Goal: Information Seeking & Learning: Learn about a topic

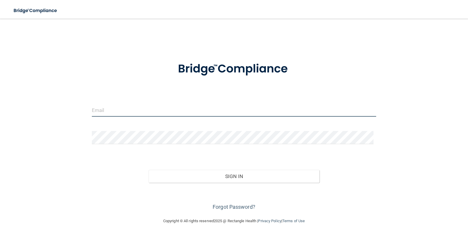
click at [195, 109] on input "email" at bounding box center [234, 110] width 285 height 13
type input "[EMAIL_ADDRESS][DOMAIN_NAME]"
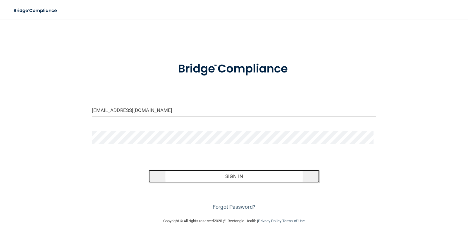
click at [230, 172] on button "Sign In" at bounding box center [234, 176] width 171 height 13
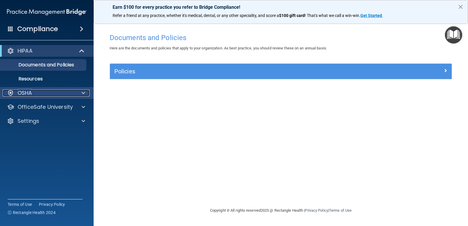
click at [63, 94] on div "OSHA" at bounding box center [39, 92] width 73 height 7
click at [67, 92] on div "OSHA" at bounding box center [39, 92] width 73 height 7
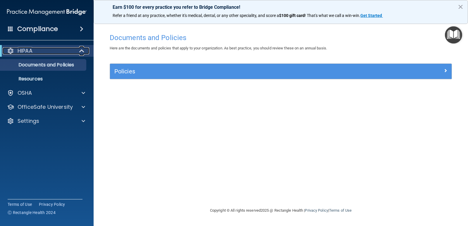
click at [82, 54] on span at bounding box center [82, 50] width 5 height 7
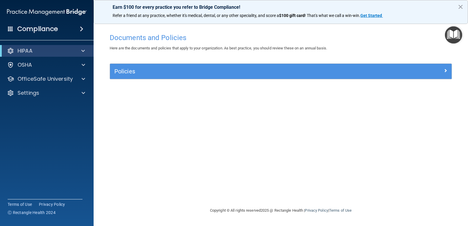
click at [82, 55] on div "HIPAA" at bounding box center [47, 51] width 94 height 12
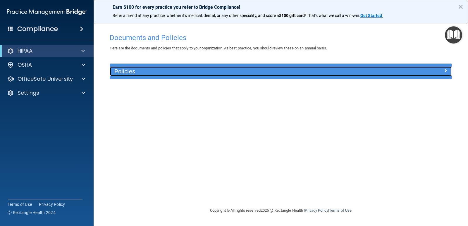
click at [151, 68] on div "Policies" at bounding box center [238, 71] width 256 height 9
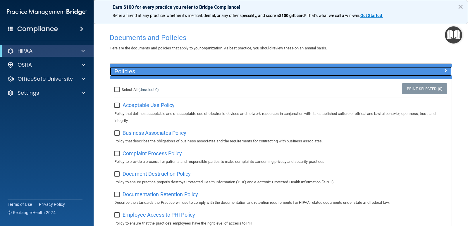
click at [151, 68] on div "Policies" at bounding box center [238, 71] width 256 height 9
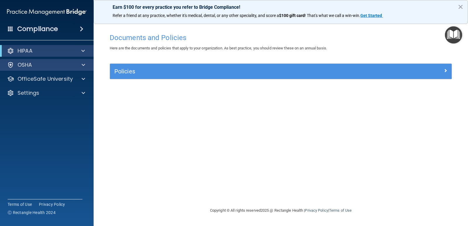
click at [46, 69] on div "OSHA" at bounding box center [47, 65] width 94 height 12
click at [79, 64] on div at bounding box center [82, 64] width 15 height 7
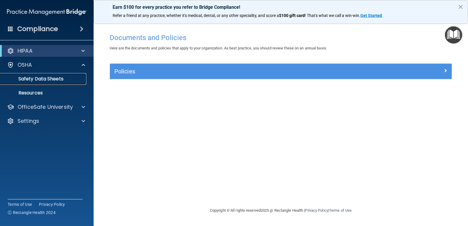
click at [59, 77] on p "Safety Data Sheets" at bounding box center [44, 79] width 80 height 6
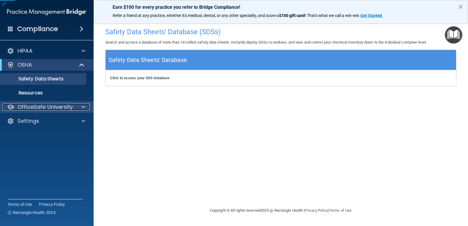
click at [75, 110] on div "OfficeSafe University" at bounding box center [39, 107] width 73 height 7
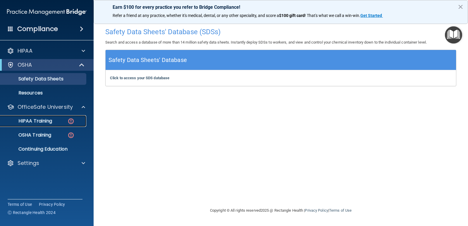
click at [67, 118] on link "HIPAA Training" at bounding box center [40, 121] width 92 height 12
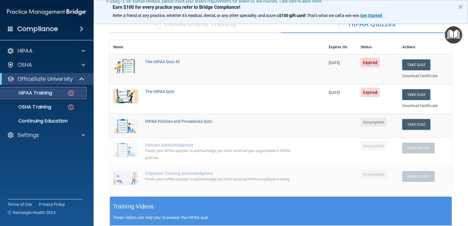
scroll to position [58, 0]
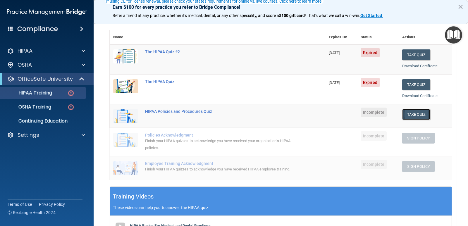
click at [425, 118] on button "Take Quiz" at bounding box center [416, 114] width 28 height 11
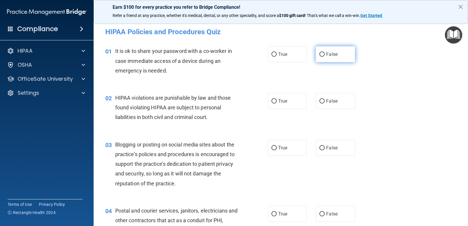
click at [340, 57] on label "False" at bounding box center [335, 54] width 39 height 16
click at [325, 57] on input "False" at bounding box center [321, 54] width 5 height 4
radio input "true"
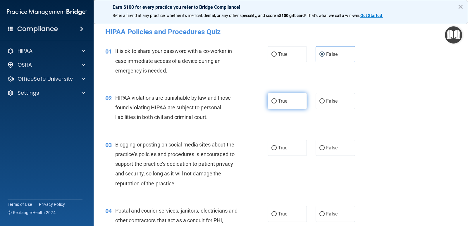
click at [283, 104] on label "True" at bounding box center [287, 101] width 39 height 16
click at [277, 104] on input "True" at bounding box center [273, 101] width 5 height 4
radio input "true"
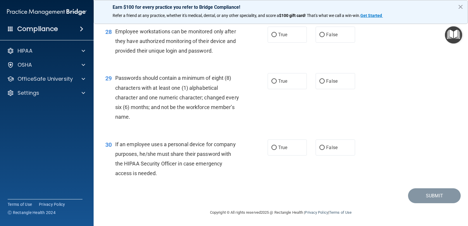
scroll to position [1456, 0]
click at [283, 150] on label "True" at bounding box center [287, 147] width 39 height 16
click at [277, 149] on input "True" at bounding box center [273, 147] width 5 height 4
radio input "true"
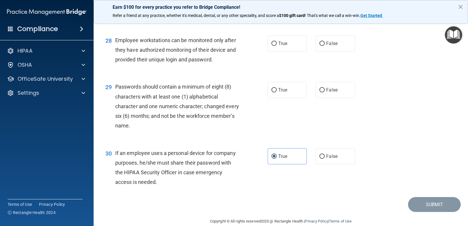
scroll to position [1427, 0]
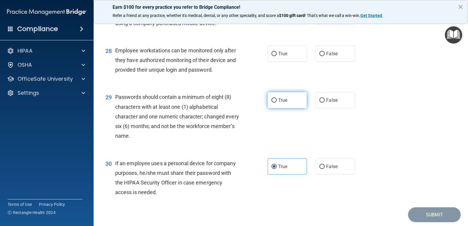
click at [283, 103] on span "True" at bounding box center [282, 100] width 9 height 6
click at [277, 103] on input "True" at bounding box center [273, 100] width 5 height 4
radio input "true"
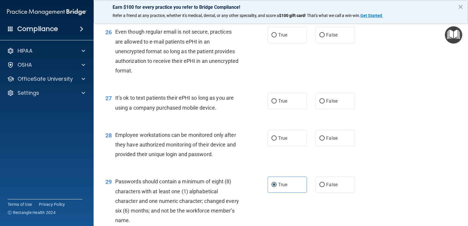
scroll to position [1339, 0]
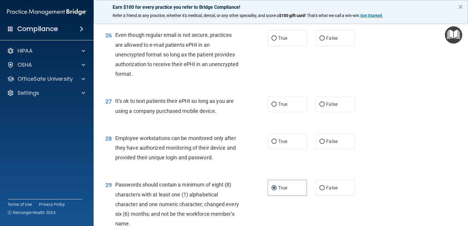
click at [460, 6] on button "×" at bounding box center [461, 6] width 6 height 9
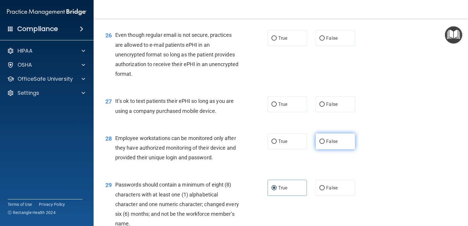
click at [337, 149] on label "False" at bounding box center [335, 141] width 39 height 16
click at [325, 144] on input "False" at bounding box center [321, 141] width 5 height 4
radio input "true"
click at [335, 44] on label "False" at bounding box center [335, 38] width 39 height 16
click at [325, 41] on input "False" at bounding box center [321, 38] width 5 height 4
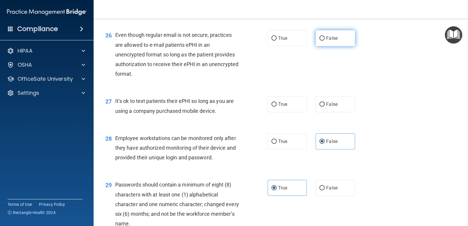
radio input "true"
click at [323, 112] on label "False" at bounding box center [335, 104] width 39 height 16
click at [323, 107] on input "False" at bounding box center [321, 104] width 5 height 4
radio input "true"
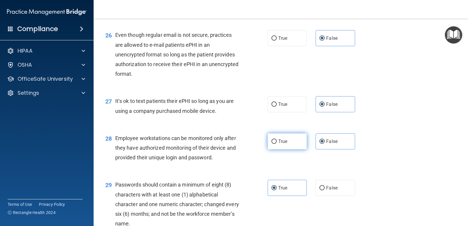
click at [275, 147] on label "True" at bounding box center [287, 141] width 39 height 16
click at [275, 144] on input "True" at bounding box center [273, 141] width 5 height 4
radio input "true"
radio input "false"
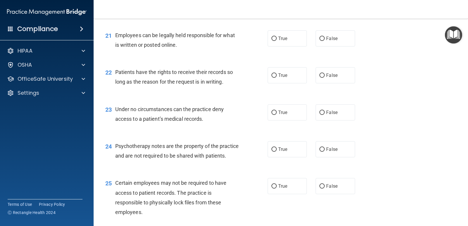
scroll to position [1134, 0]
click at [285, 45] on label "True" at bounding box center [287, 39] width 39 height 16
click at [277, 41] on input "True" at bounding box center [273, 39] width 5 height 4
radio input "true"
click at [322, 76] on input "False" at bounding box center [321, 76] width 5 height 4
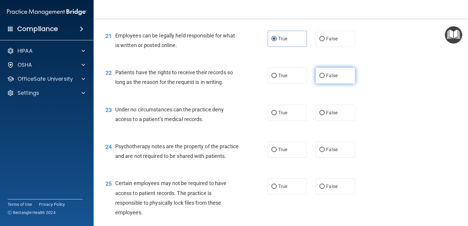
radio input "true"
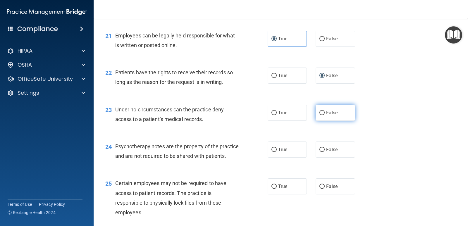
click at [333, 113] on span "False" at bounding box center [331, 113] width 11 height 6
click at [325, 113] on input "False" at bounding box center [321, 113] width 5 height 4
radio input "true"
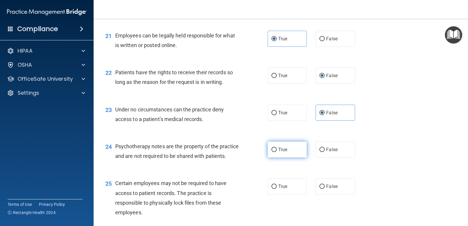
click at [286, 149] on label "True" at bounding box center [287, 150] width 39 height 16
click at [277, 149] on input "True" at bounding box center [273, 150] width 5 height 4
radio input "true"
click at [297, 194] on label "True" at bounding box center [287, 186] width 39 height 16
click at [277, 189] on input "True" at bounding box center [273, 187] width 5 height 4
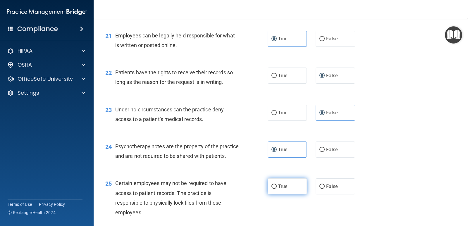
radio input "true"
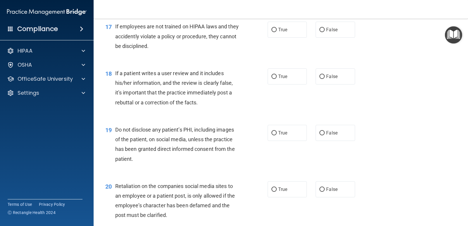
scroll to position [924, 0]
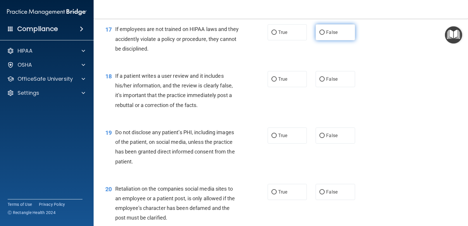
click at [322, 34] on input "False" at bounding box center [321, 32] width 5 height 4
radio input "true"
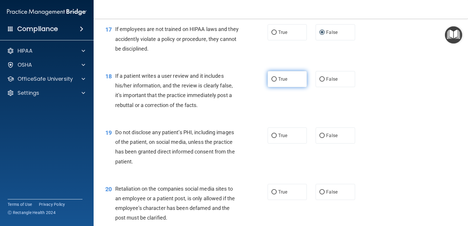
click at [286, 75] on label "True" at bounding box center [287, 79] width 39 height 16
click at [277, 77] on input "True" at bounding box center [273, 79] width 5 height 4
radio input "true"
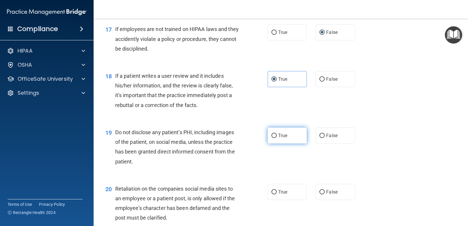
click at [275, 139] on label "True" at bounding box center [287, 136] width 39 height 16
click at [275, 138] on input "True" at bounding box center [273, 136] width 5 height 4
radio input "true"
click at [273, 196] on label "True" at bounding box center [287, 192] width 39 height 16
click at [273, 194] on input "True" at bounding box center [273, 192] width 5 height 4
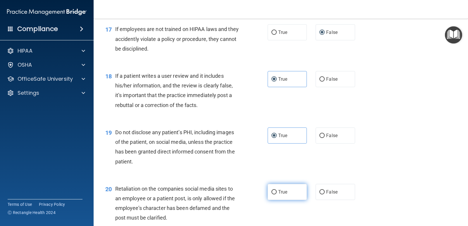
radio input "true"
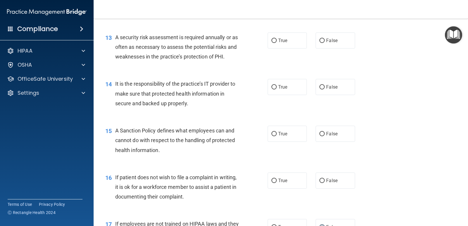
scroll to position [725, 0]
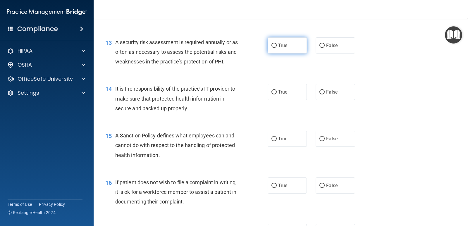
click at [278, 40] on label "True" at bounding box center [287, 45] width 39 height 16
click at [277, 44] on input "True" at bounding box center [273, 46] width 5 height 4
radio input "true"
click at [341, 97] on label "False" at bounding box center [335, 92] width 39 height 16
click at [325, 94] on input "False" at bounding box center [321, 92] width 5 height 4
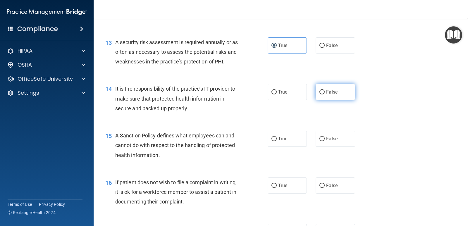
radio input "true"
click at [269, 142] on label "True" at bounding box center [287, 139] width 39 height 16
click at [271, 141] on input "True" at bounding box center [273, 139] width 5 height 4
radio input "true"
click at [282, 184] on span "True" at bounding box center [282, 186] width 9 height 6
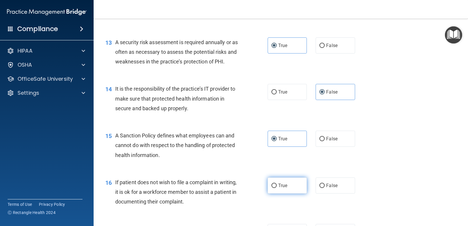
click at [277, 184] on input "True" at bounding box center [273, 186] width 5 height 4
radio input "true"
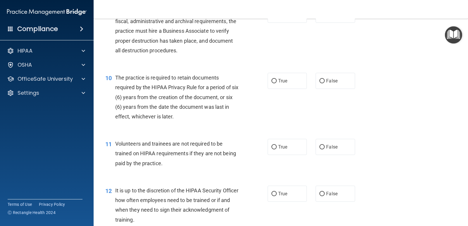
scroll to position [549, 0]
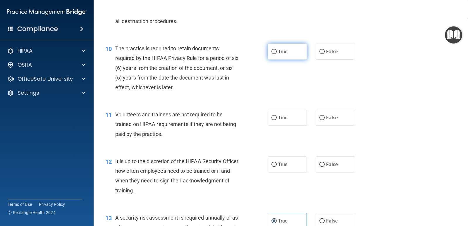
click at [274, 54] on input "True" at bounding box center [273, 52] width 5 height 4
radio input "true"
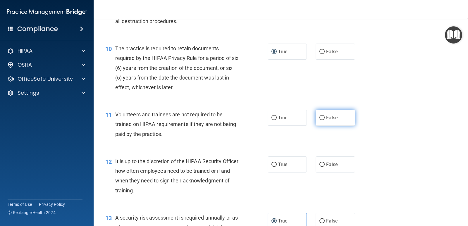
click at [321, 121] on label "False" at bounding box center [335, 118] width 39 height 16
click at [321, 120] on input "False" at bounding box center [321, 118] width 5 height 4
radio input "true"
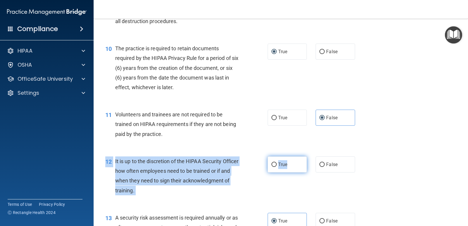
drag, startPoint x: 285, startPoint y: 175, endPoint x: 285, endPoint y: 170, distance: 4.1
click at [285, 171] on div "12 It is up to the discretion of the HIPAA Security Officer how often employees…" at bounding box center [281, 177] width 360 height 56
click at [285, 170] on label "True" at bounding box center [287, 164] width 39 height 16
click at [277, 167] on input "True" at bounding box center [273, 165] width 5 height 4
radio input "true"
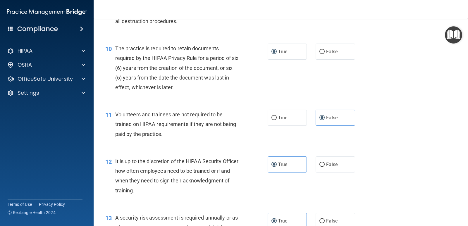
click at [255, 145] on div "11 Volunteers and trainees are not required to be trained on HIPAA requirements…" at bounding box center [281, 125] width 360 height 47
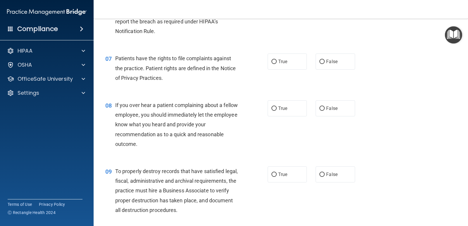
scroll to position [374, 0]
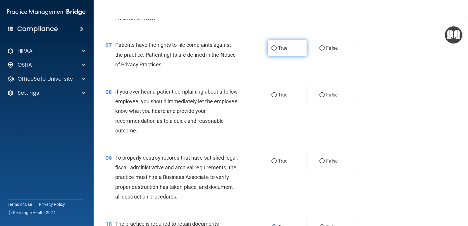
click at [275, 56] on label "True" at bounding box center [287, 48] width 39 height 16
click at [275, 51] on input "True" at bounding box center [273, 48] width 5 height 4
radio input "true"
click at [326, 97] on span "False" at bounding box center [331, 95] width 11 height 6
click at [323, 97] on input "False" at bounding box center [321, 95] width 5 height 4
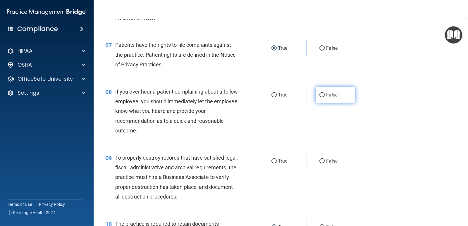
radio input "true"
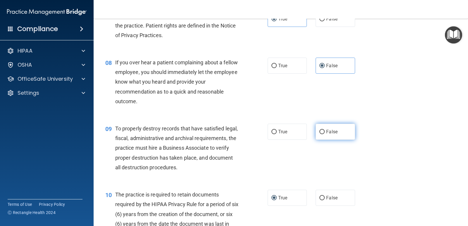
click at [332, 128] on label "False" at bounding box center [335, 132] width 39 height 16
click at [325, 130] on input "False" at bounding box center [321, 132] width 5 height 4
radio input "true"
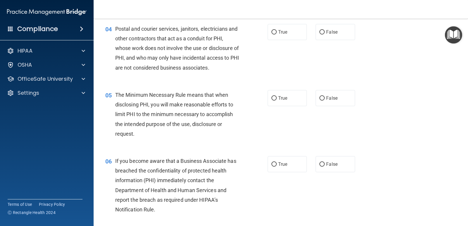
scroll to position [169, 0]
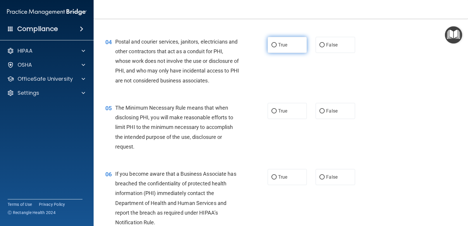
click at [284, 47] on span "True" at bounding box center [282, 45] width 9 height 6
click at [277, 47] on input "True" at bounding box center [273, 45] width 5 height 4
radio input "true"
click at [280, 116] on label "True" at bounding box center [287, 111] width 39 height 16
click at [277, 113] on input "True" at bounding box center [273, 111] width 5 height 4
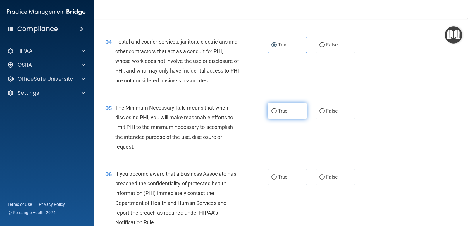
radio input "true"
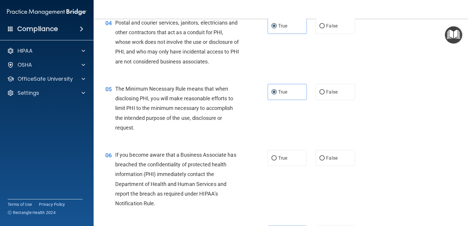
scroll to position [198, 0]
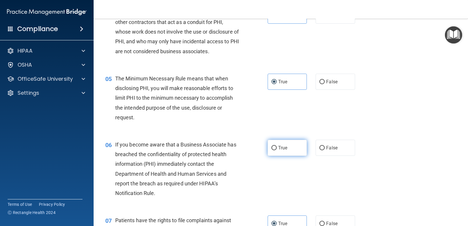
click at [274, 149] on input "True" at bounding box center [273, 148] width 5 height 4
radio input "true"
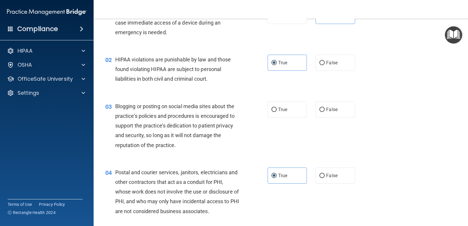
scroll to position [23, 0]
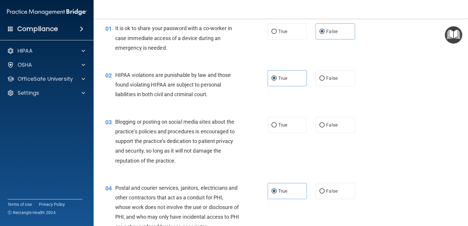
click at [328, 134] on div "03 Blogging or posting on social media sites about the practice’s policies and …" at bounding box center [281, 143] width 360 height 66
click at [328, 132] on label "False" at bounding box center [335, 125] width 39 height 16
click at [325, 128] on input "False" at bounding box center [321, 125] width 5 height 4
radio input "true"
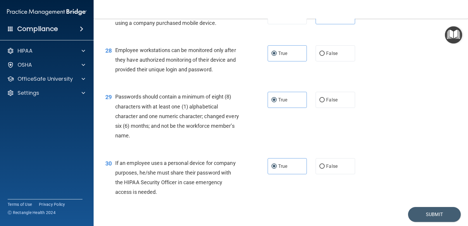
scroll to position [1456, 0]
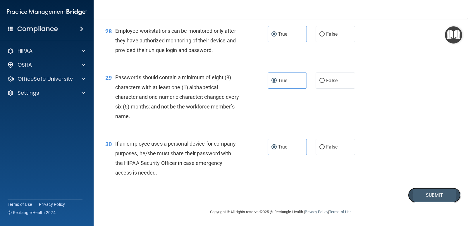
click at [431, 192] on button "Submit" at bounding box center [434, 195] width 53 height 15
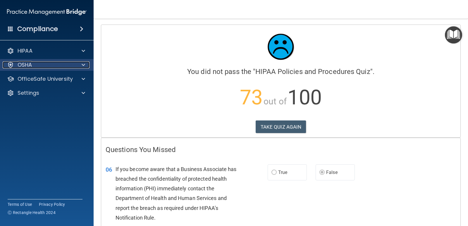
click at [55, 67] on div "OSHA" at bounding box center [39, 64] width 73 height 7
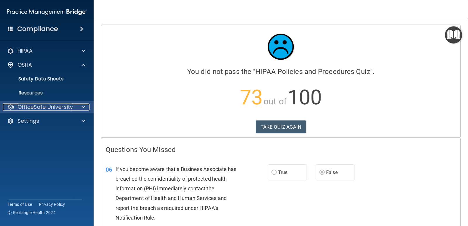
click at [53, 108] on p "OfficeSafe University" at bounding box center [45, 107] width 55 height 7
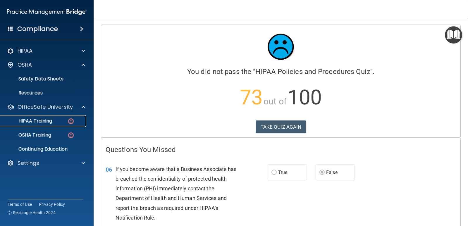
click at [46, 123] on p "HIPAA Training" at bounding box center [28, 121] width 48 height 6
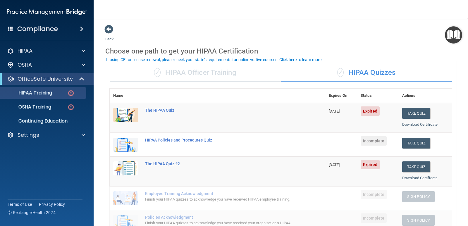
click at [178, 75] on div "✓ HIPAA Officer Training" at bounding box center [195, 73] width 171 height 18
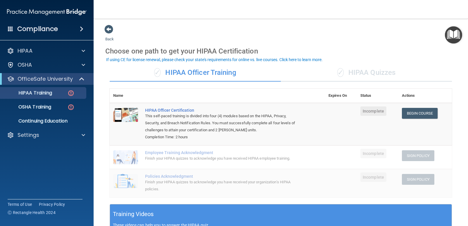
click at [330, 70] on div "✓ HIPAA Quizzes" at bounding box center [366, 73] width 171 height 18
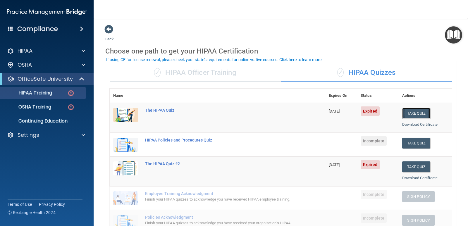
click at [415, 113] on button "Take Quiz" at bounding box center [416, 113] width 28 height 11
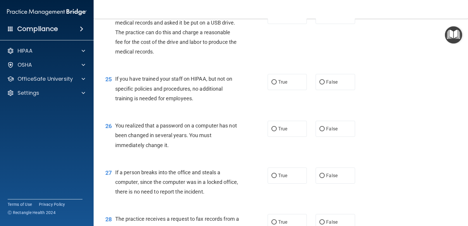
scroll to position [1199, 0]
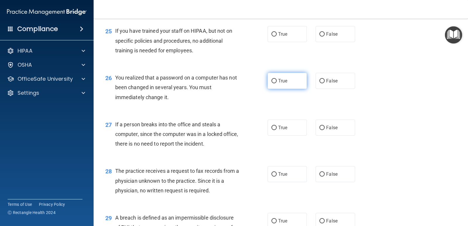
click at [292, 86] on label "True" at bounding box center [287, 81] width 39 height 16
click at [277, 83] on input "True" at bounding box center [273, 81] width 5 height 4
radio input "true"
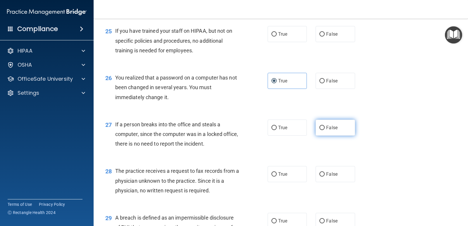
click at [321, 129] on input "False" at bounding box center [321, 128] width 5 height 4
radio input "true"
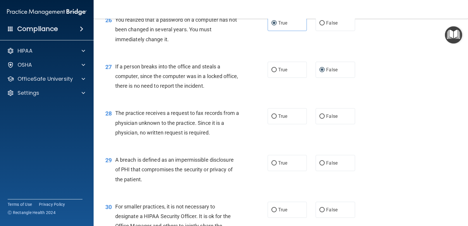
scroll to position [1258, 0]
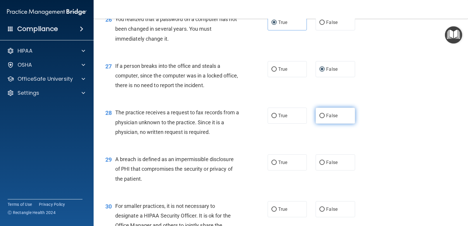
click at [329, 119] on label "False" at bounding box center [335, 116] width 39 height 16
click at [325, 118] on input "False" at bounding box center [321, 116] width 5 height 4
radio input "true"
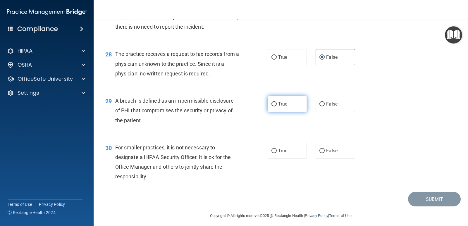
click at [280, 106] on span "True" at bounding box center [282, 104] width 9 height 6
click at [277, 106] on input "True" at bounding box center [273, 104] width 5 height 4
radio input "true"
click at [347, 148] on label "False" at bounding box center [335, 151] width 39 height 16
click at [325, 149] on input "False" at bounding box center [321, 151] width 5 height 4
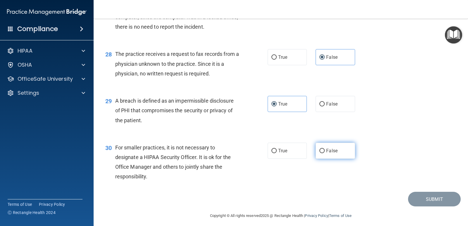
radio input "true"
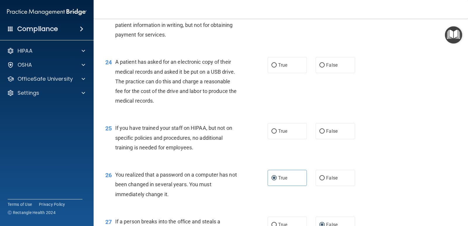
scroll to position [1082, 0]
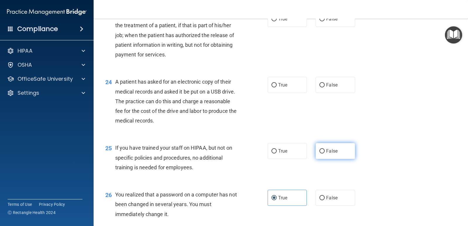
click at [333, 144] on label "False" at bounding box center [335, 151] width 39 height 16
click at [325, 149] on input "False" at bounding box center [321, 151] width 5 height 4
radio input "true"
click at [264, 86] on div "24 A patient has asked for an electronic copy of their medical records and aske…" at bounding box center [187, 102] width 180 height 51
click at [268, 85] on label "True" at bounding box center [287, 85] width 39 height 16
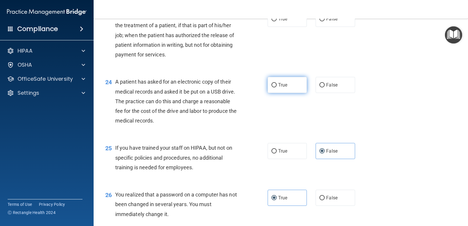
click at [271, 85] on input "True" at bounding box center [273, 85] width 5 height 4
radio input "true"
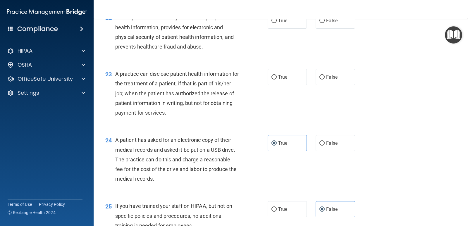
scroll to position [1024, 0]
click at [275, 80] on label "True" at bounding box center [287, 77] width 39 height 16
click at [275, 80] on input "True" at bounding box center [273, 77] width 5 height 4
radio input "true"
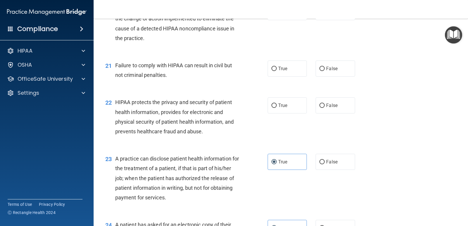
scroll to position [936, 0]
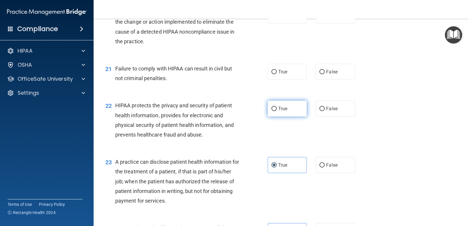
click at [268, 109] on label "True" at bounding box center [287, 109] width 39 height 16
click at [271, 109] on input "True" at bounding box center [273, 109] width 5 height 4
radio input "true"
click at [329, 75] on label "False" at bounding box center [335, 72] width 39 height 16
click at [325, 74] on input "False" at bounding box center [321, 72] width 5 height 4
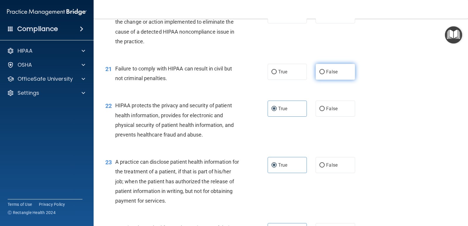
radio input "true"
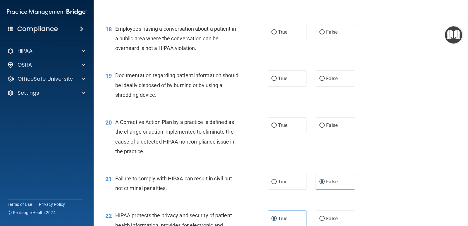
scroll to position [819, 0]
